Goal: Task Accomplishment & Management: Manage account settings

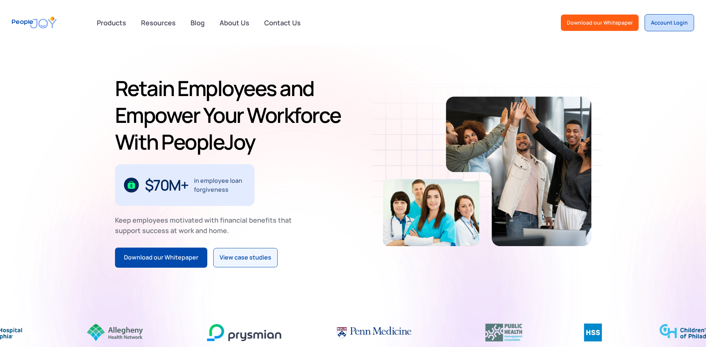
click at [681, 28] on link "Account Login" at bounding box center [668, 22] width 49 height 17
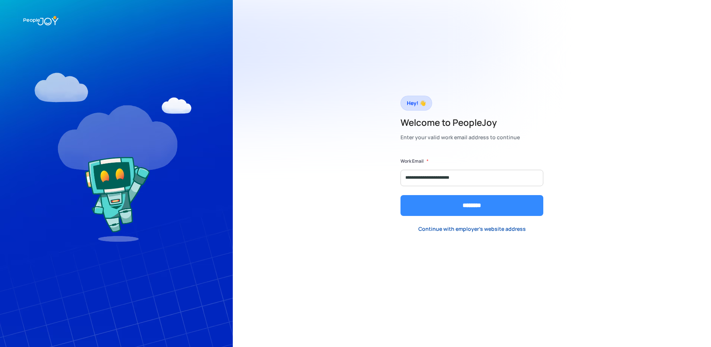
type input "**********"
click at [438, 204] on input "********" at bounding box center [472, 205] width 143 height 21
